Goal: Transaction & Acquisition: Purchase product/service

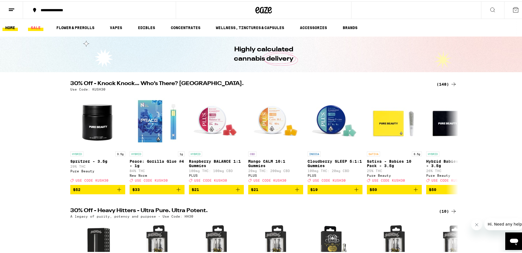
click at [35, 25] on link "SALE" at bounding box center [35, 26] width 15 height 7
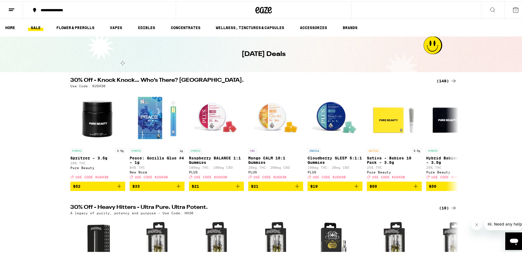
click at [444, 83] on div "Use Code: KUSH30" at bounding box center [263, 85] width 386 height 4
click at [443, 77] on div "(148)" at bounding box center [446, 79] width 20 height 7
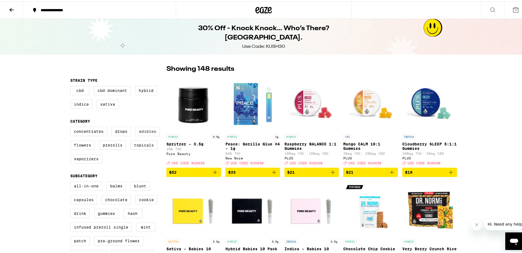
click at [150, 133] on label "Edibles" at bounding box center [147, 129] width 24 height 9
click at [72, 126] on input "Edibles" at bounding box center [71, 126] width 0 height 0
checkbox input "true"
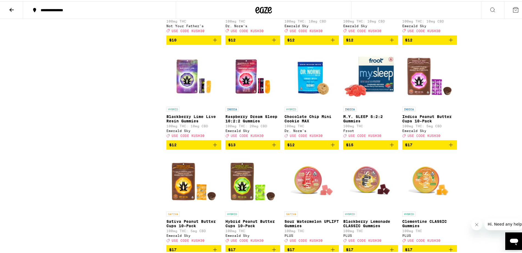
scroll to position [761, 0]
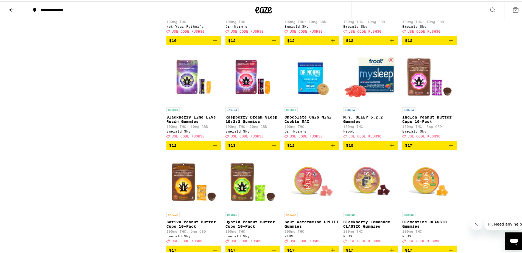
click at [331, 146] on icon "Add to bag" at bounding box center [333, 144] width 4 height 4
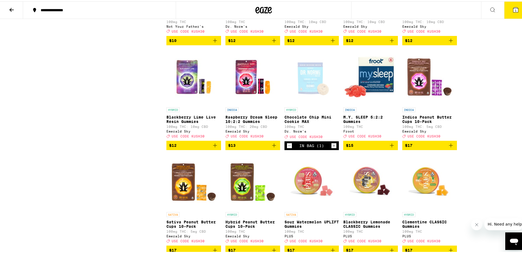
scroll to position [779, 0]
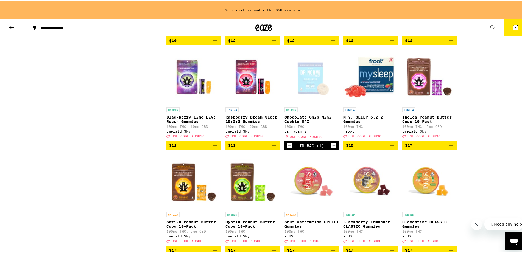
click at [332, 146] on icon "Increment" at bounding box center [333, 144] width 3 height 3
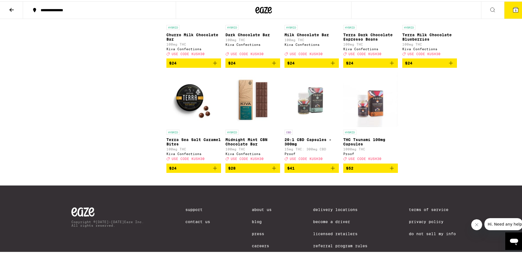
scroll to position [1703, 0]
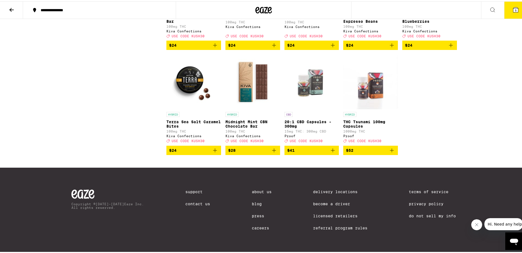
click at [213, 151] on icon "Add to bag" at bounding box center [215, 149] width 4 height 4
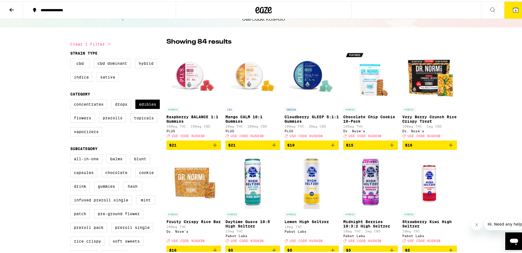
scroll to position [23, 0]
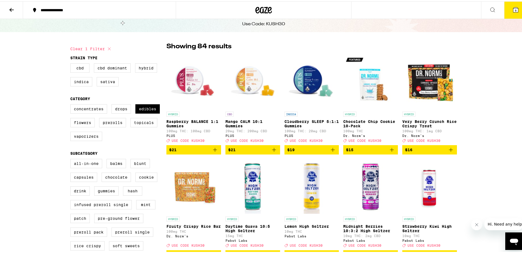
click at [191, 129] on div "HYBRID Raspberry BALANCE 1:1 Gummies 100mg THC: 100mg CBD PLUS Deal Created wit…" at bounding box center [193, 125] width 55 height 31
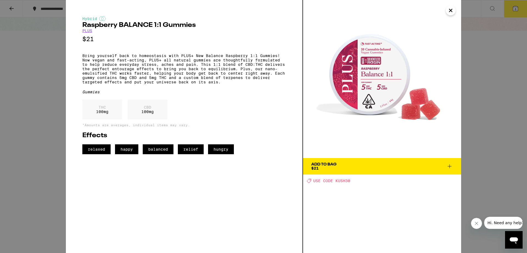
click at [18, 126] on div "Hybrid Raspberry BALANCE 1:1 Gummies PLUS $21 Bring yourself back to homeostasi…" at bounding box center [263, 126] width 527 height 253
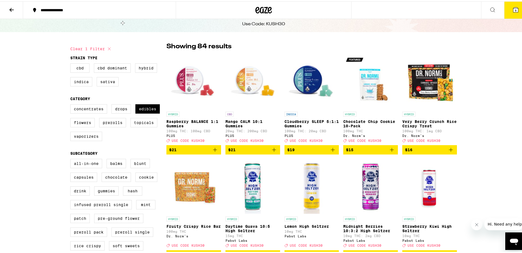
click at [212, 152] on icon "Add to bag" at bounding box center [215, 148] width 7 height 7
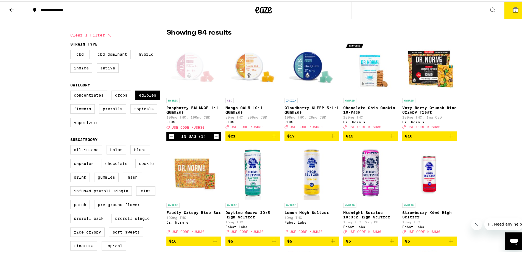
scroll to position [50, 0]
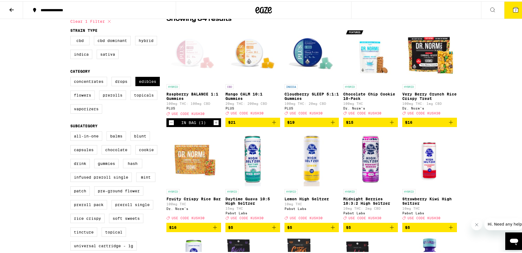
click at [390, 123] on icon "Add to bag" at bounding box center [392, 121] width 4 height 4
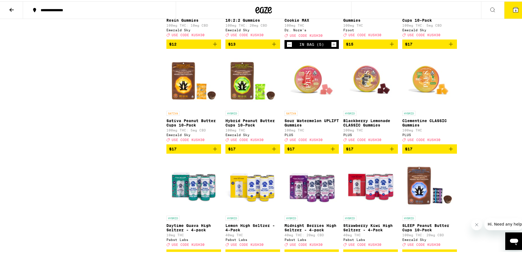
scroll to position [892, 0]
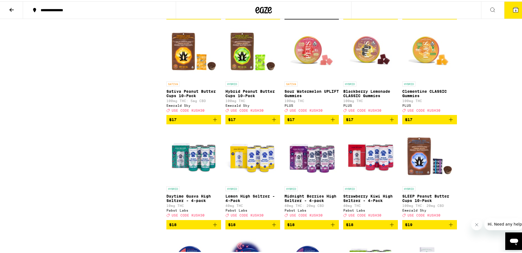
click at [308, 97] on p "Sour Watermelon UPLIFT Gummies" at bounding box center [311, 92] width 55 height 9
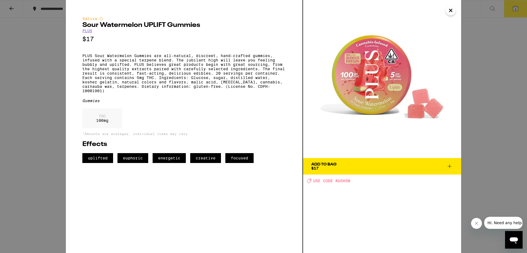
click at [493, 87] on div "Sativa Sour Watermelon UPLIFT Gummies PLUS $17 PLUS Sour Watermelon Gummies are…" at bounding box center [263, 126] width 527 height 253
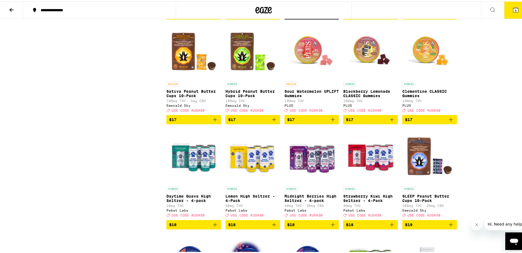
click at [362, 97] on p "Blackberry Lemonade CLASSIC Gummies" at bounding box center [370, 92] width 55 height 9
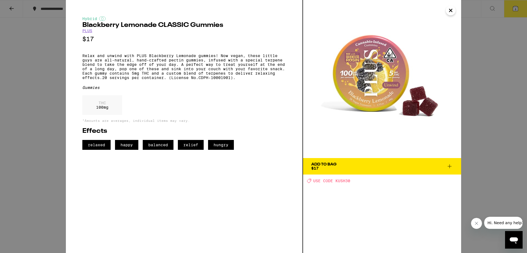
click at [480, 121] on div "Hybrid Blackberry Lemonade CLASSIC Gummies PLUS $17 Relax and unwind with PLUS …" at bounding box center [263, 126] width 527 height 253
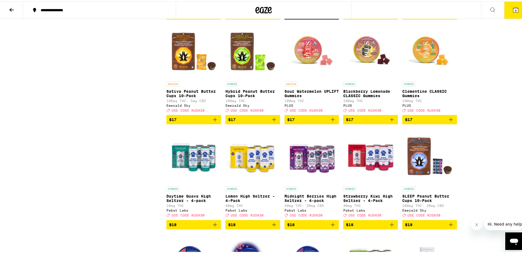
scroll to position [906, 0]
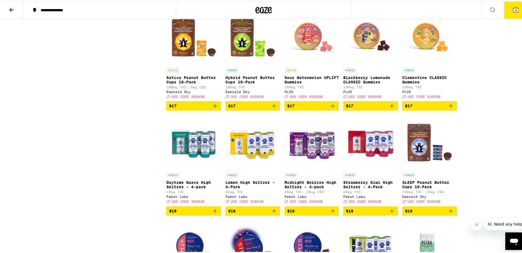
click at [413, 83] on p "Clementine CLASSIC Gummies" at bounding box center [429, 78] width 55 height 9
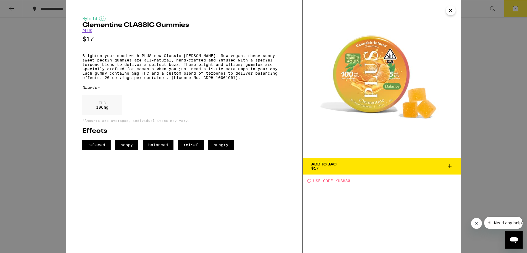
click at [503, 104] on div "Hybrid Clementine CLASSIC Gummies PLUS $17 Brighten your mood with PLUS new Cla…" at bounding box center [263, 126] width 527 height 253
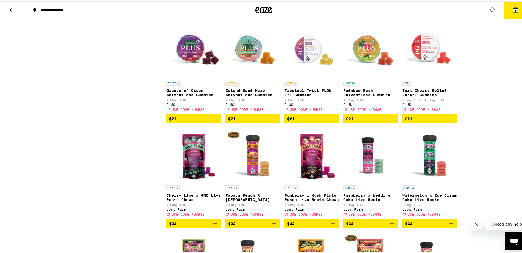
scroll to position [1209, 0]
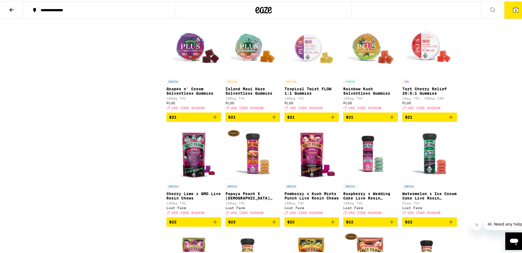
click at [428, 75] on img "Open page for Tart Cherry Relief 20:5:1 Gummies from PLUS" at bounding box center [429, 47] width 55 height 55
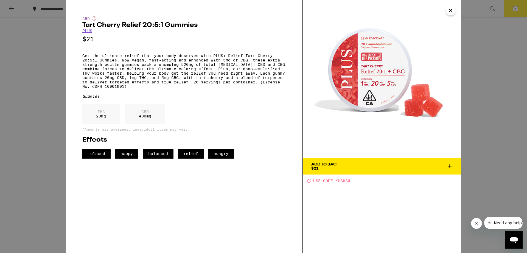
click at [374, 164] on span "Add To Bag $21" at bounding box center [382, 166] width 142 height 8
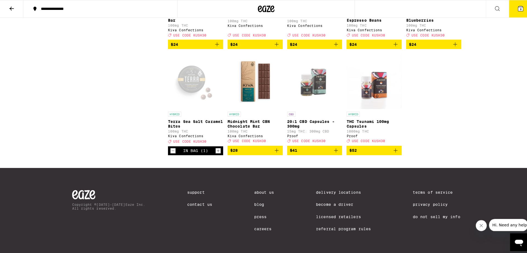
scroll to position [1499, 0]
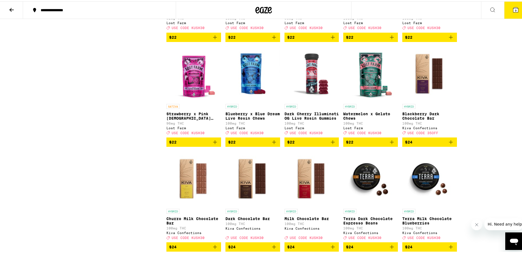
click at [514, 7] on button "9" at bounding box center [515, 8] width 23 height 17
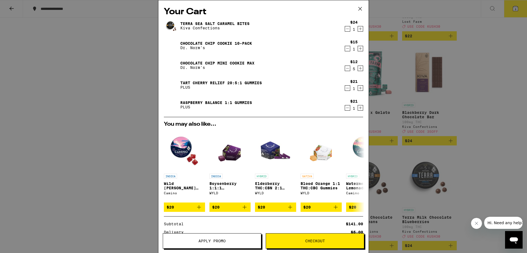
scroll to position [60, 0]
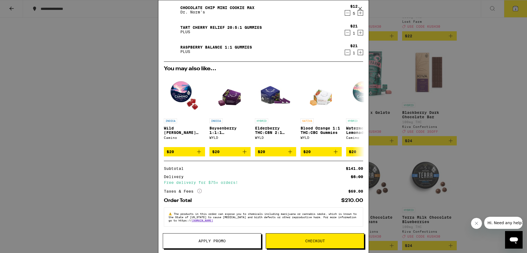
click at [235, 243] on button "Apply Promo" at bounding box center [212, 240] width 99 height 15
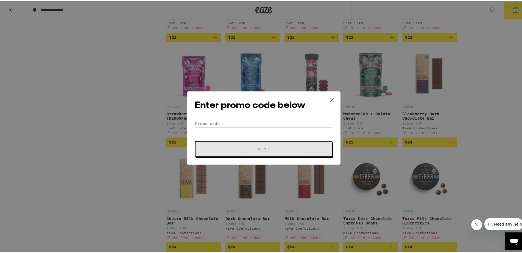
click at [253, 123] on input "Promo Code" at bounding box center [264, 122] width 138 height 8
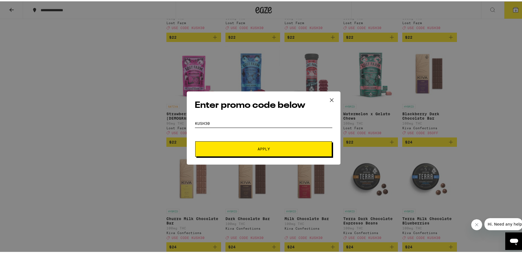
type input "KUSH30"
click at [260, 147] on span "Apply" at bounding box center [263, 148] width 12 height 4
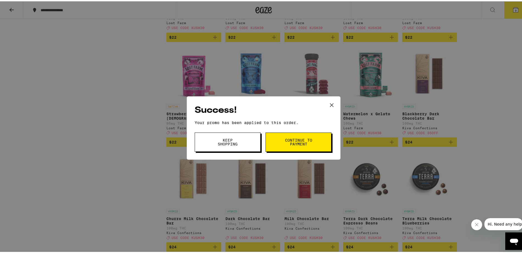
click at [442, 137] on div "Success! Your promo has been applied to this order. Promo Code KUSH30 Keep Shop…" at bounding box center [263, 126] width 527 height 253
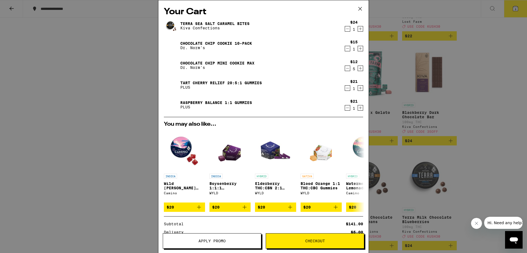
click at [312, 245] on button "Checkout" at bounding box center [315, 240] width 99 height 15
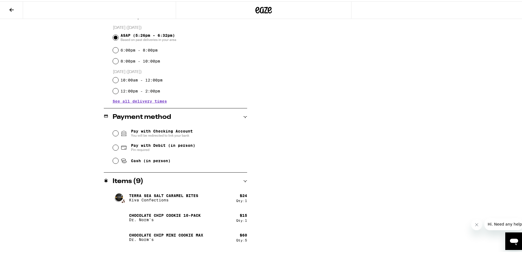
scroll to position [148, 0]
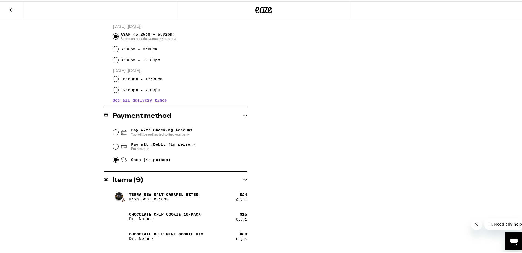
click at [113, 159] on input "Cash (in person)" at bounding box center [115, 158] width 5 height 5
radio input "true"
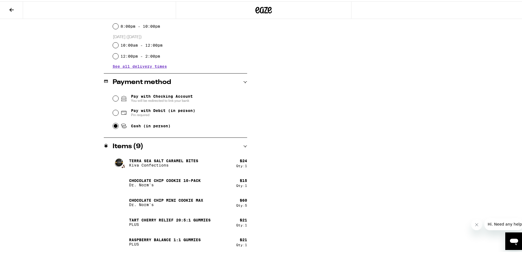
scroll to position [0, 0]
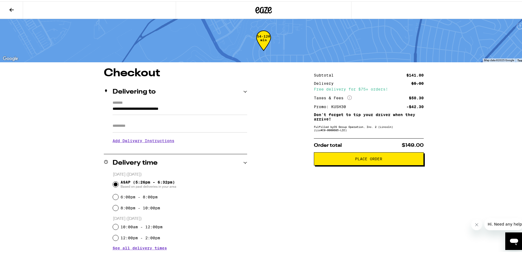
click at [371, 159] on span "Place Order" at bounding box center [368, 158] width 27 height 4
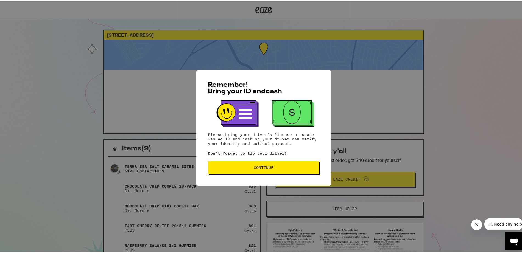
click at [242, 173] on button "Continue" at bounding box center [263, 166] width 111 height 13
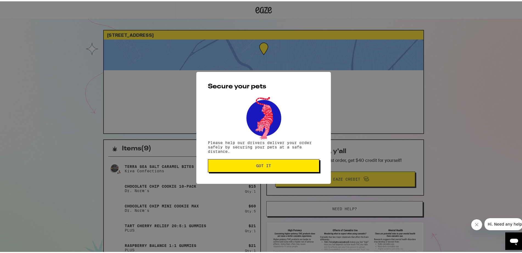
click at [242, 173] on div "Secure your pets Please help our drivers deliver your order safely by securing …" at bounding box center [263, 127] width 134 height 112
click at [242, 170] on button "Got it" at bounding box center [263, 164] width 111 height 13
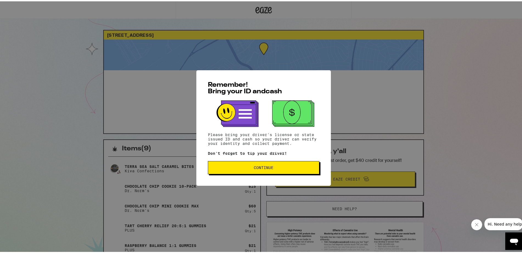
click at [277, 173] on button "Continue" at bounding box center [263, 166] width 111 height 13
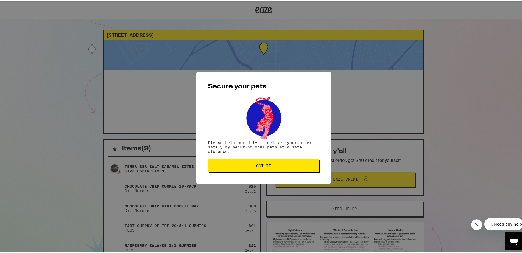
click at [291, 161] on button "Got it" at bounding box center [263, 164] width 111 height 13
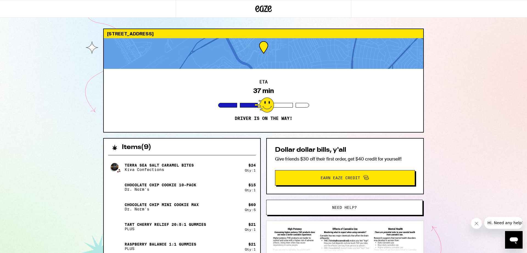
click at [88, 158] on div "7804 Nardian Way Los Angeles 90045 ETA 37 min Driver is on the way! Items ( 9 )…" at bounding box center [263, 168] width 527 height 337
click at [474, 176] on div "7804 Nardian Way Los Angeles 90045 ETA 37 min Driver is on the way! Items ( 9 )…" at bounding box center [263, 168] width 527 height 337
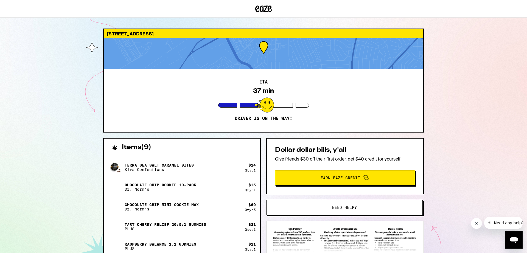
click at [234, 199] on div "Chocolate Chip Mini Cookie MAX Dr. Norm's" at bounding box center [176, 206] width 137 height 15
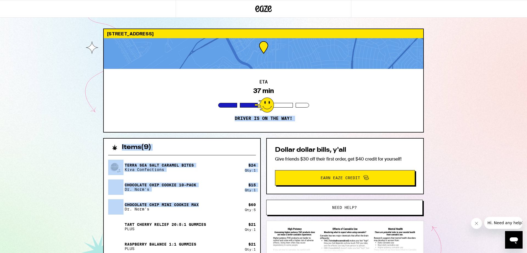
drag, startPoint x: 234, startPoint y: 199, endPoint x: 229, endPoint y: 96, distance: 103.0
click at [228, 95] on div "7804 Nardian Way Los Angeles 90045 ETA 37 min Driver is on the way! Items ( 9 )…" at bounding box center [263, 183] width 329 height 309
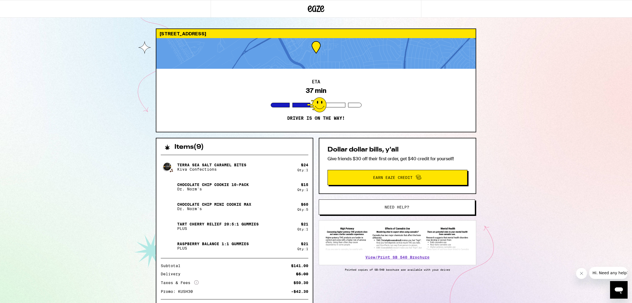
drag, startPoint x: 217, startPoint y: 207, endPoint x: 261, endPoint y: 248, distance: 60.0
click at [261, 248] on div "Raspberry BALANCE 1:1 Gummies PLUS" at bounding box center [229, 246] width 137 height 15
click at [521, 216] on div "7804 Nardian Way Los Angeles 90045 ETA 37 min Driver is on the way! Items ( 9 )…" at bounding box center [316, 168] width 632 height 337
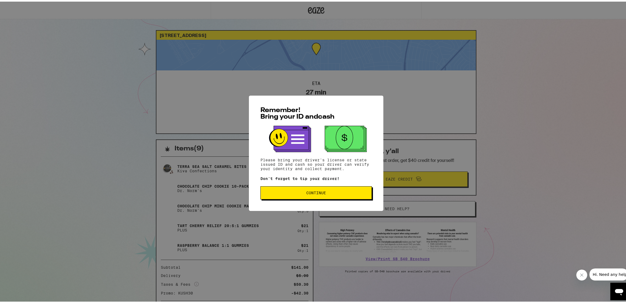
click at [325, 197] on button "Continue" at bounding box center [315, 191] width 111 height 13
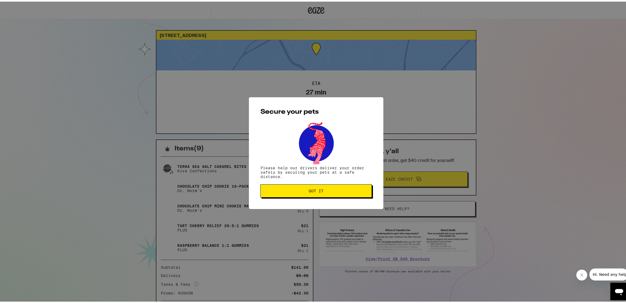
click at [330, 196] on button "Got it" at bounding box center [315, 189] width 111 height 13
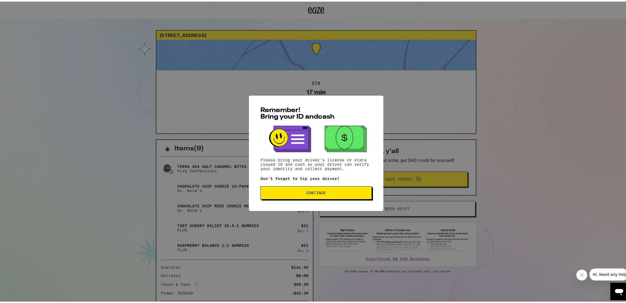
click at [293, 192] on span "Continue" at bounding box center [316, 192] width 102 height 4
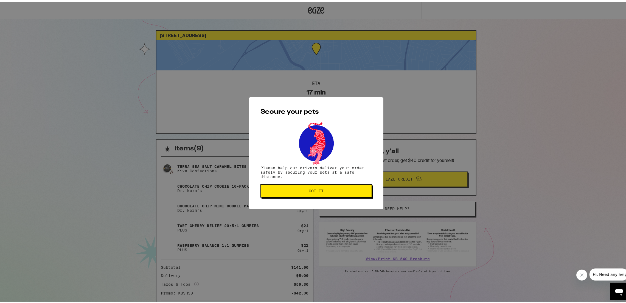
click at [293, 192] on span "Got it" at bounding box center [316, 190] width 102 height 4
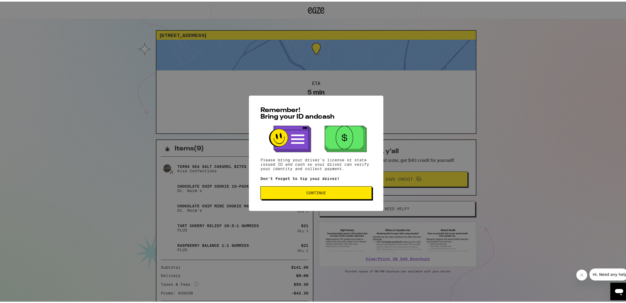
click at [296, 198] on button "Continue" at bounding box center [315, 191] width 111 height 13
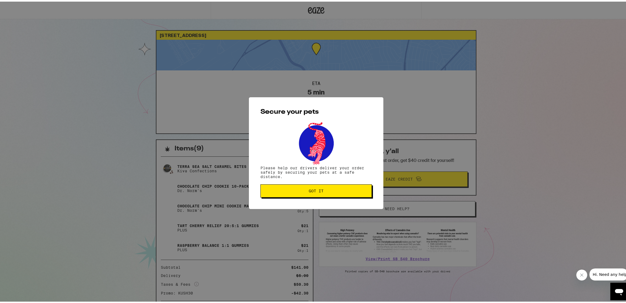
click at [298, 184] on button "Got it" at bounding box center [315, 189] width 111 height 13
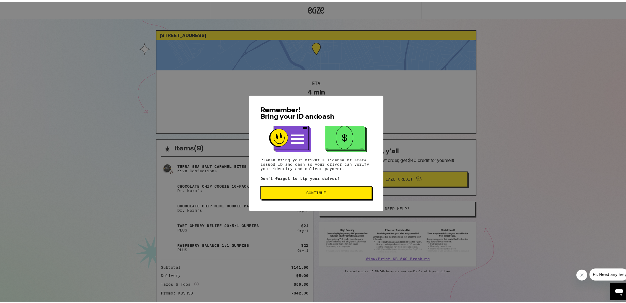
click at [319, 190] on span "Continue" at bounding box center [316, 192] width 20 height 4
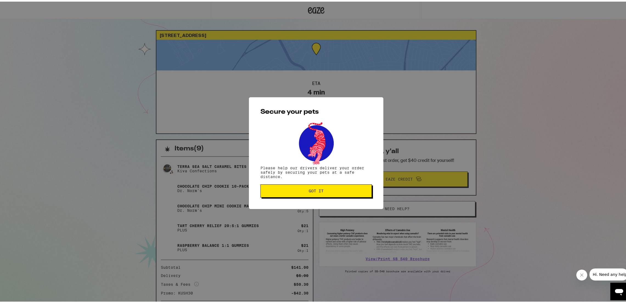
click at [310, 191] on span "Got it" at bounding box center [316, 190] width 15 height 4
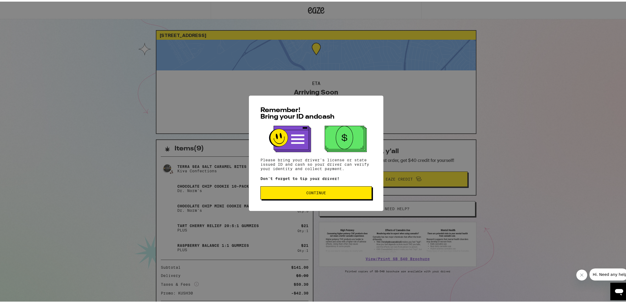
click at [309, 195] on button "Continue" at bounding box center [315, 191] width 111 height 13
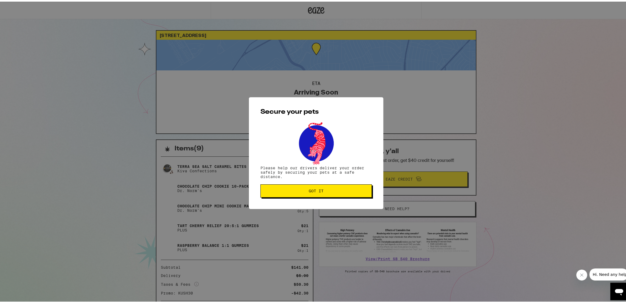
click at [309, 195] on button "Got it" at bounding box center [315, 189] width 111 height 13
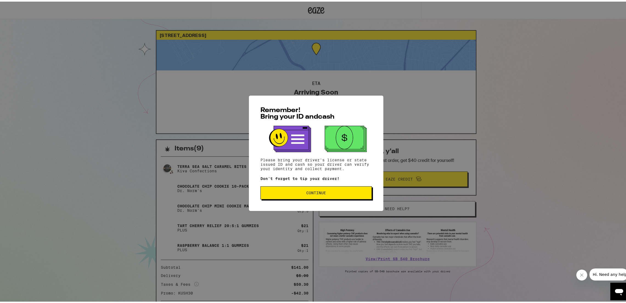
click at [338, 191] on span "Continue" at bounding box center [316, 192] width 102 height 4
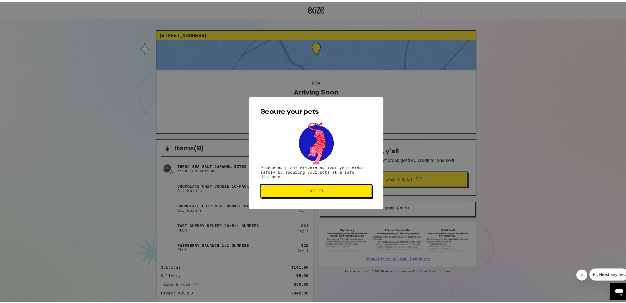
click at [361, 194] on button "Got it" at bounding box center [315, 189] width 111 height 13
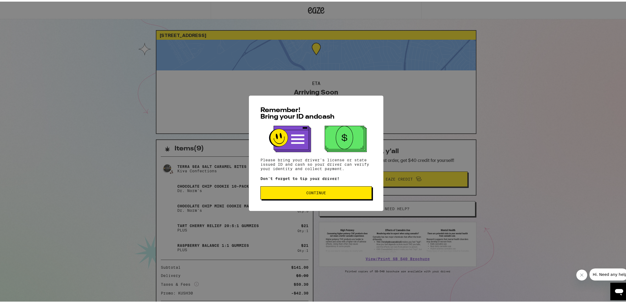
click at [305, 189] on button "Continue" at bounding box center [315, 191] width 111 height 13
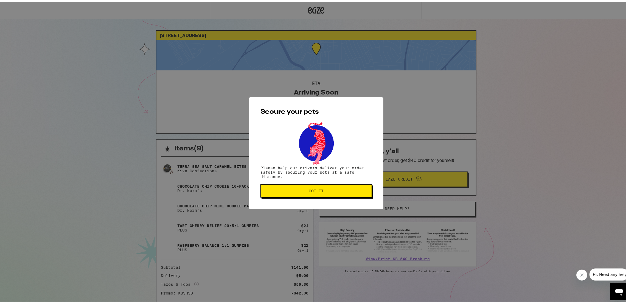
click at [305, 189] on span "Got it" at bounding box center [316, 190] width 102 height 4
